Goal: Transaction & Acquisition: Book appointment/travel/reservation

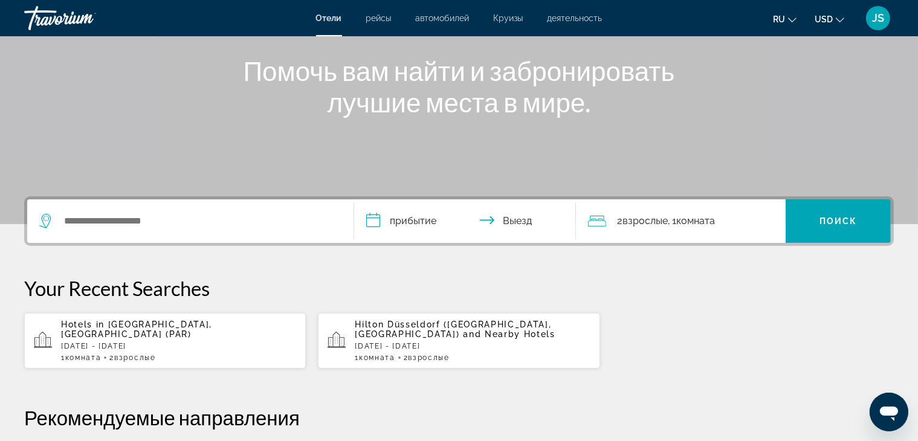
scroll to position [121, 0]
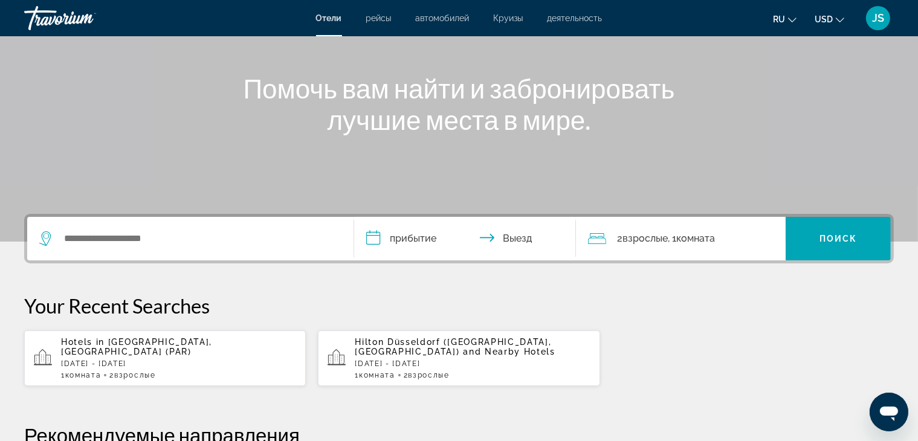
click at [328, 20] on span "Отели" at bounding box center [329, 18] width 26 height 10
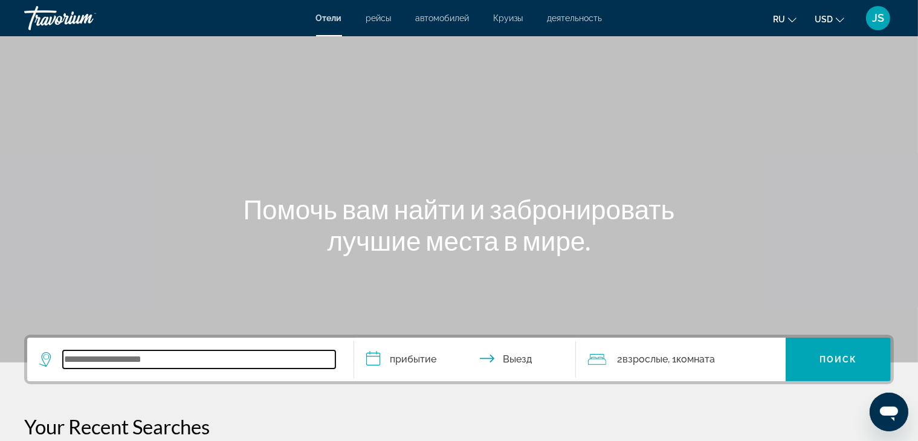
click at [98, 365] on input "Search widget" at bounding box center [199, 360] width 273 height 18
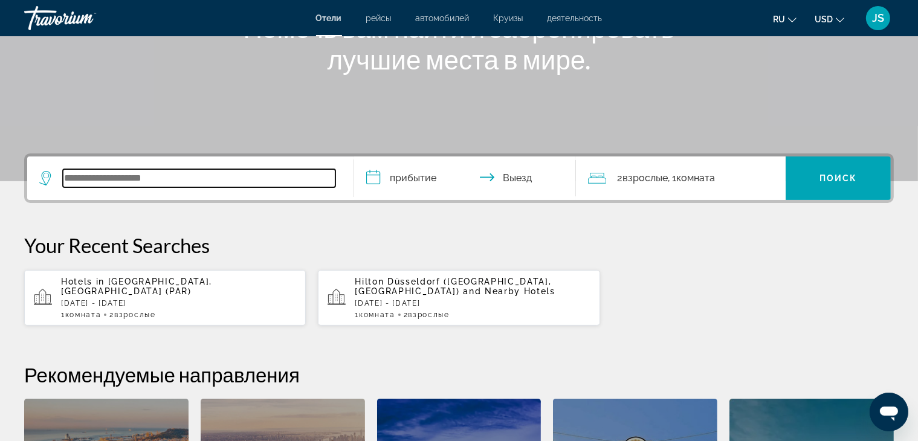
scroll to position [295, 0]
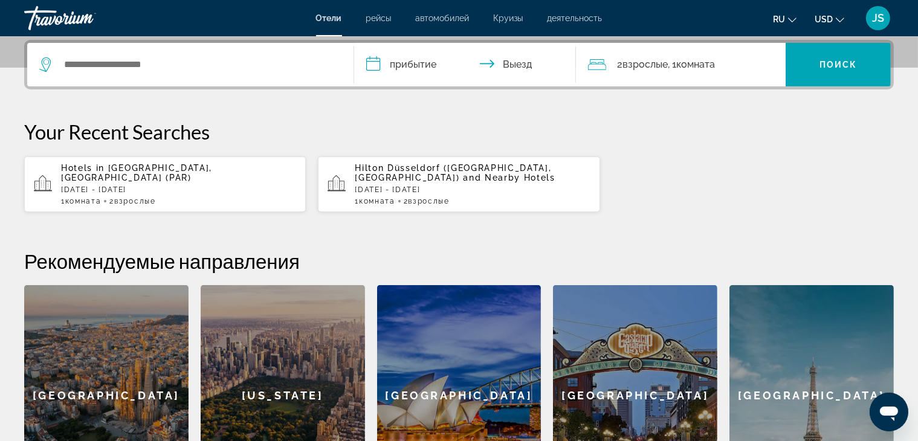
click at [420, 178] on p "[GEOGRAPHIC_DATA] ([GEOGRAPHIC_DATA], [GEOGRAPHIC_DATA]) and Nearby Hotels" at bounding box center [472, 172] width 235 height 19
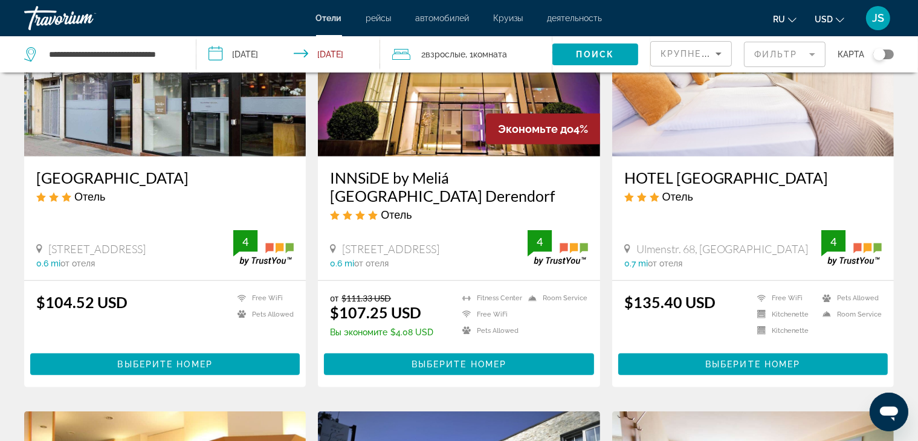
scroll to position [605, 0]
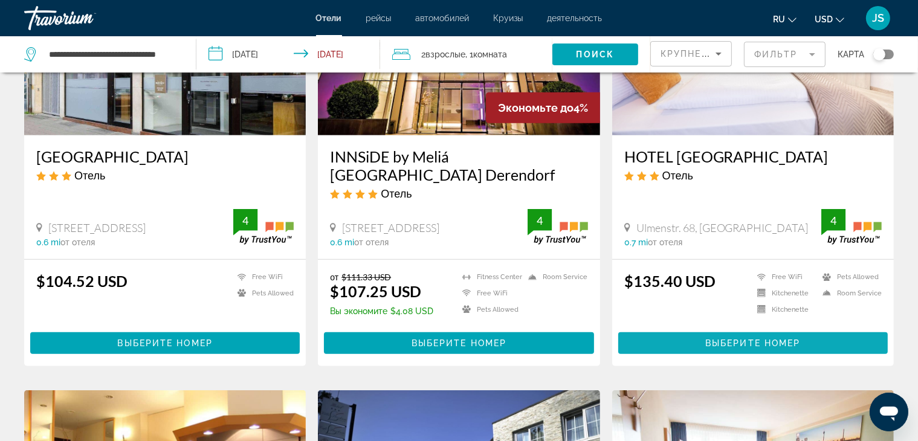
click at [726, 347] on span "Выберите номер" at bounding box center [753, 344] width 95 height 10
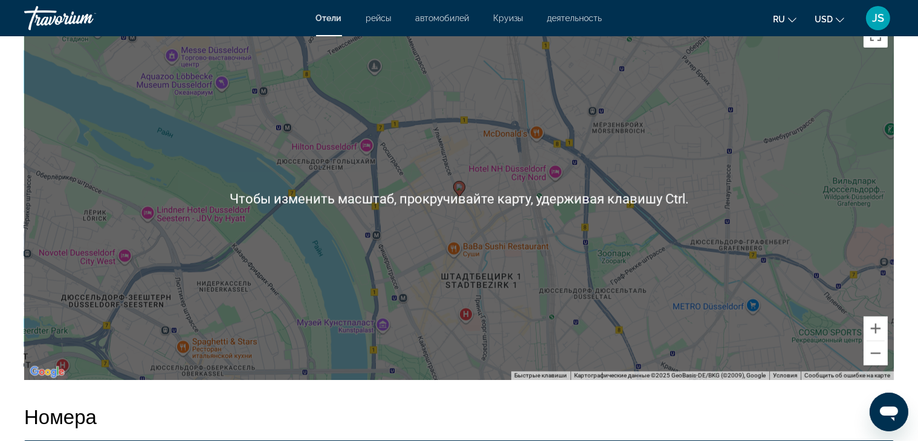
scroll to position [1209, 0]
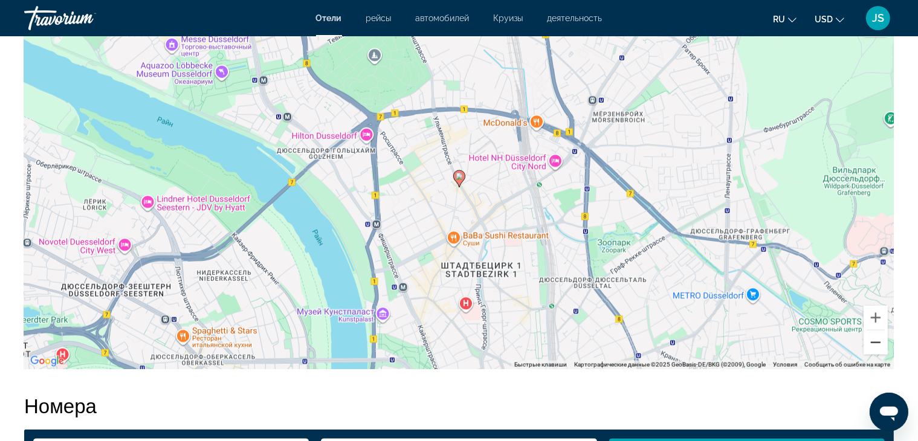
click at [871, 345] on button "Уменьшить" at bounding box center [876, 343] width 24 height 24
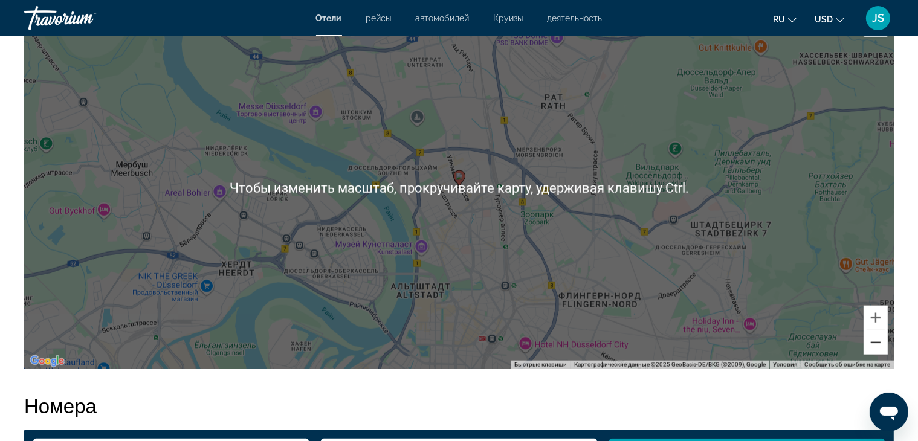
scroll to position [1149, 0]
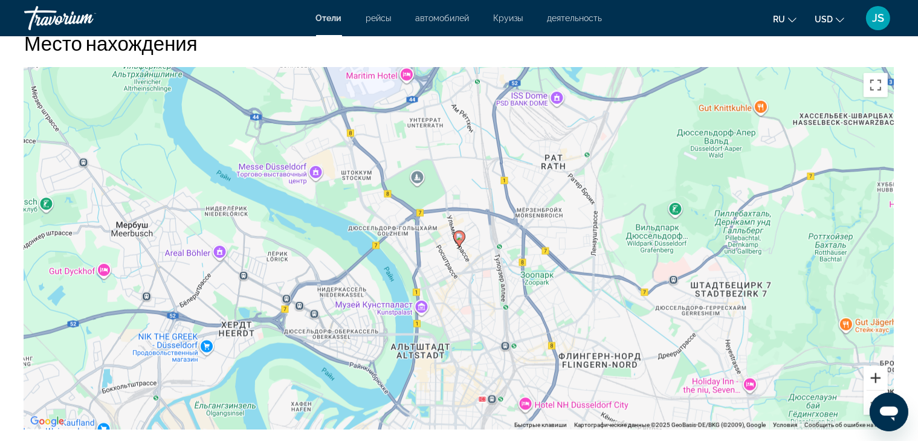
click at [878, 376] on button "Увеличить" at bounding box center [876, 378] width 24 height 24
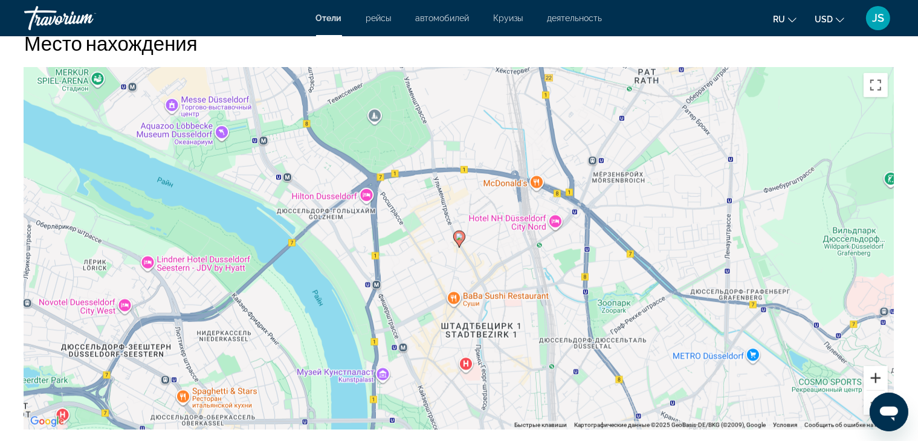
click at [878, 376] on button "Увеличить" at bounding box center [876, 378] width 24 height 24
